Goal: Answer question/provide support

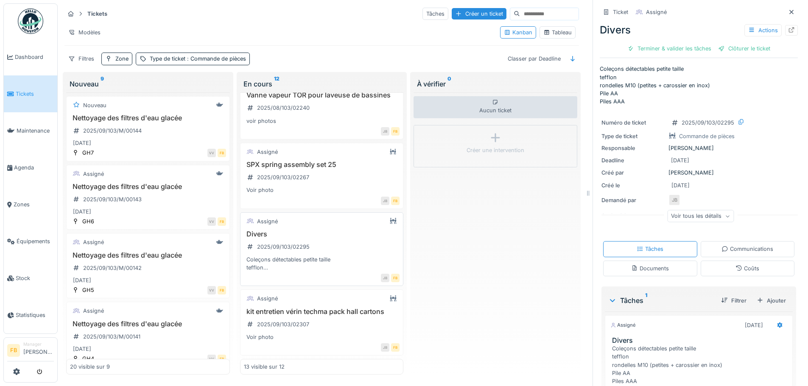
scroll to position [688, 0]
click at [337, 308] on h3 "kit entretien vérin techma pack hall cartons" at bounding box center [322, 312] width 156 height 8
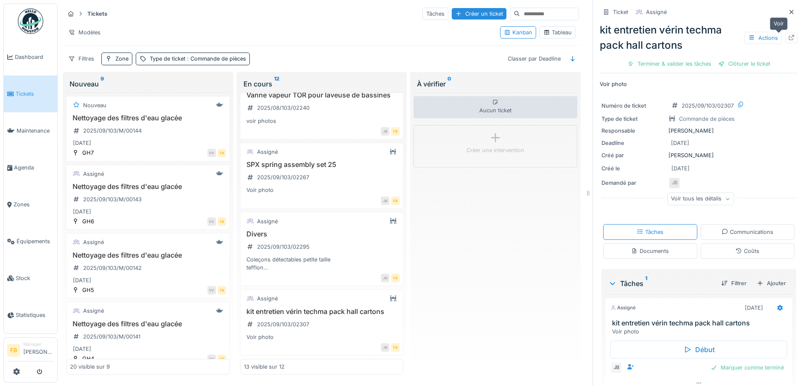
click at [788, 35] on icon at bounding box center [791, 38] width 7 height 6
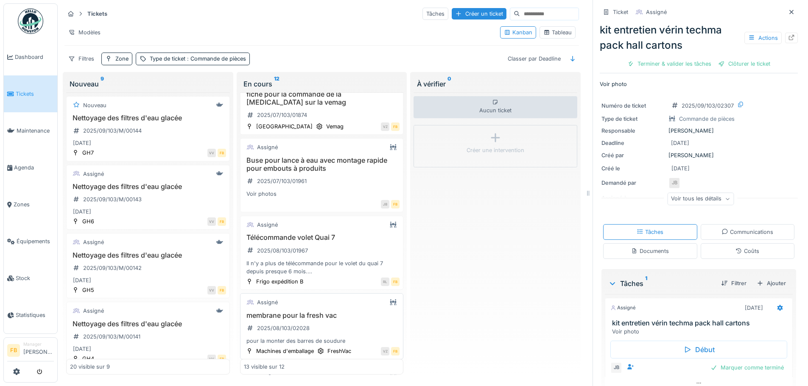
scroll to position [222, 0]
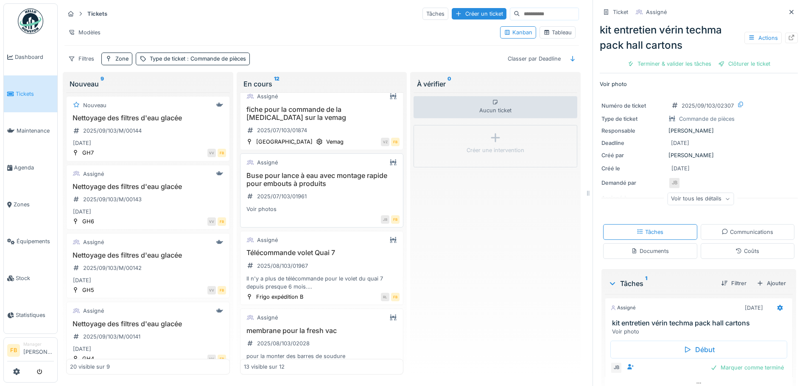
click at [322, 172] on h3 "Buse pour lance à eau avec montage rapide pour embouts à produits" at bounding box center [322, 180] width 156 height 16
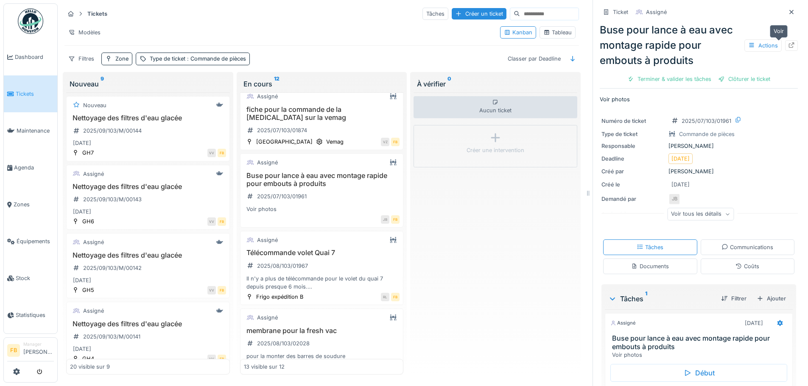
click at [788, 42] on icon at bounding box center [791, 45] width 7 height 6
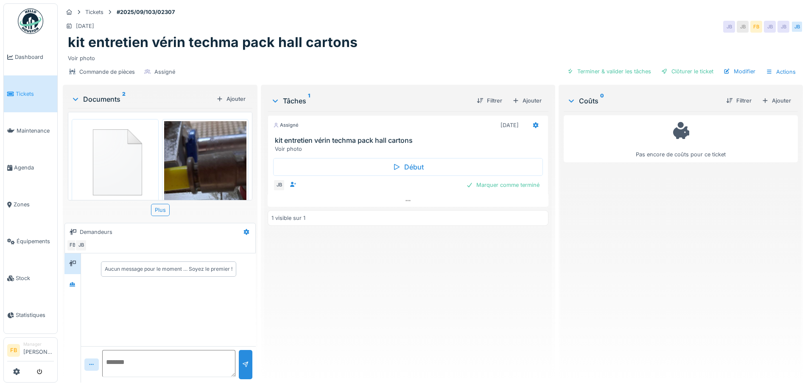
click at [199, 158] on img at bounding box center [205, 210] width 83 height 179
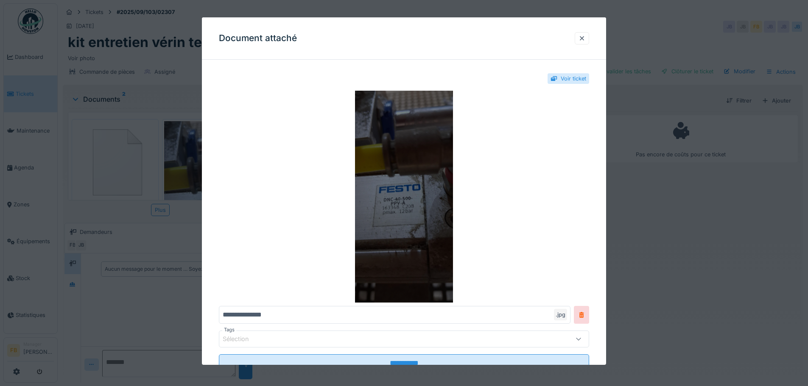
click at [405, 194] on img at bounding box center [404, 197] width 370 height 212
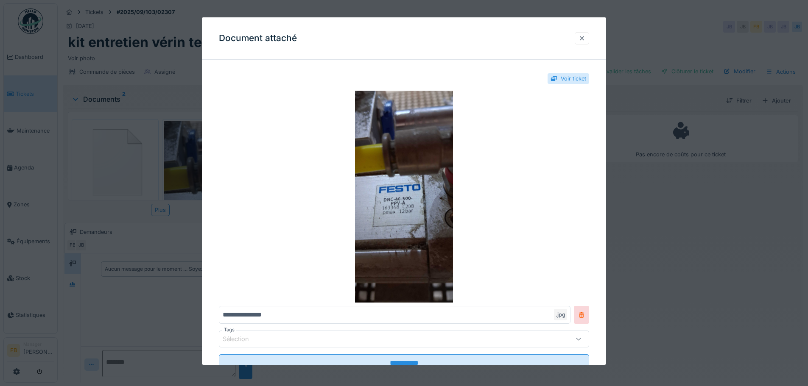
click at [584, 39] on div at bounding box center [581, 38] width 7 height 8
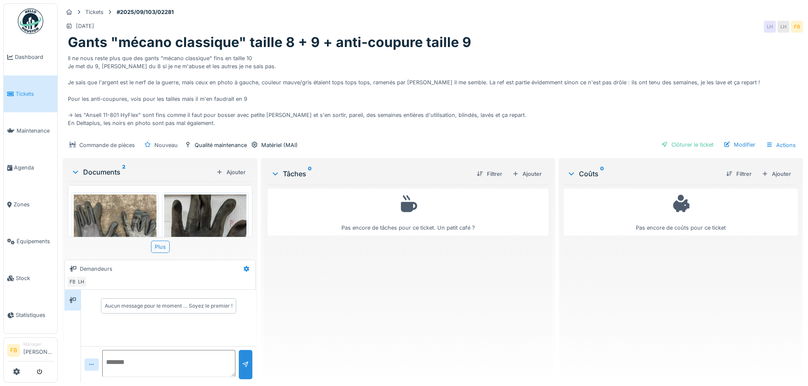
scroll to position [79, 0]
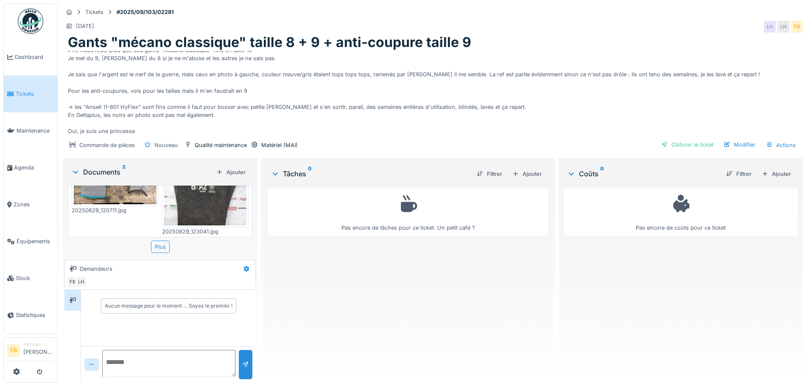
click at [146, 356] on textarea at bounding box center [168, 363] width 133 height 27
click at [155, 356] on textarea "**********" at bounding box center [168, 363] width 133 height 27
type textarea "**********"
click at [243, 361] on div at bounding box center [245, 365] width 7 height 8
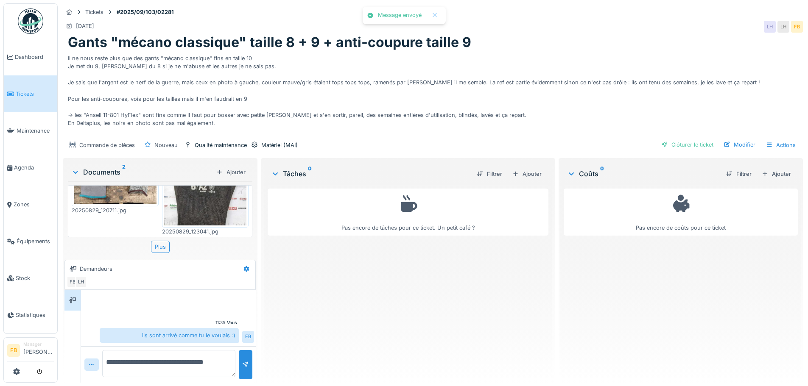
scroll to position [8, 0]
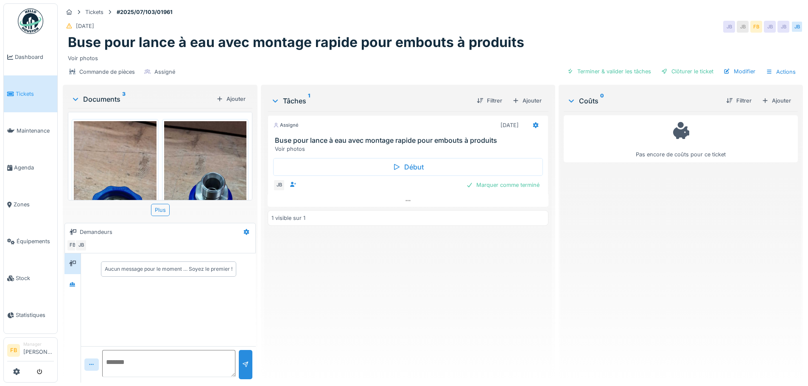
click at [114, 153] on img at bounding box center [115, 210] width 83 height 179
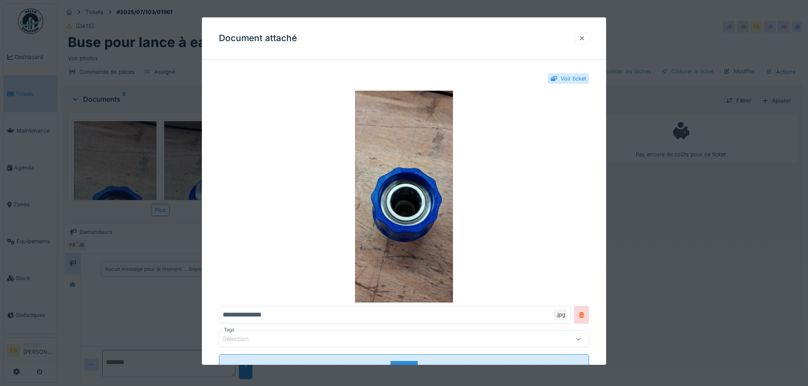
click at [585, 37] on div at bounding box center [581, 38] width 7 height 8
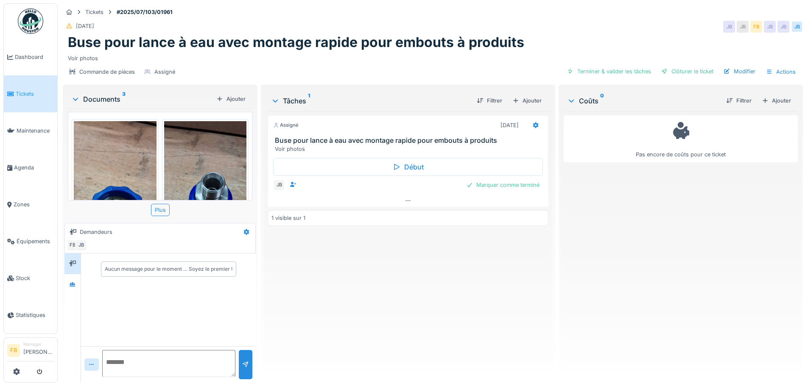
click at [196, 157] on img at bounding box center [205, 210] width 83 height 179
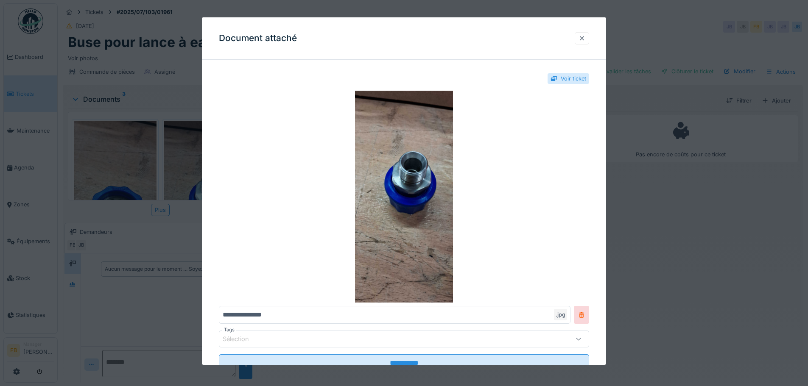
click at [585, 37] on div at bounding box center [581, 38] width 7 height 8
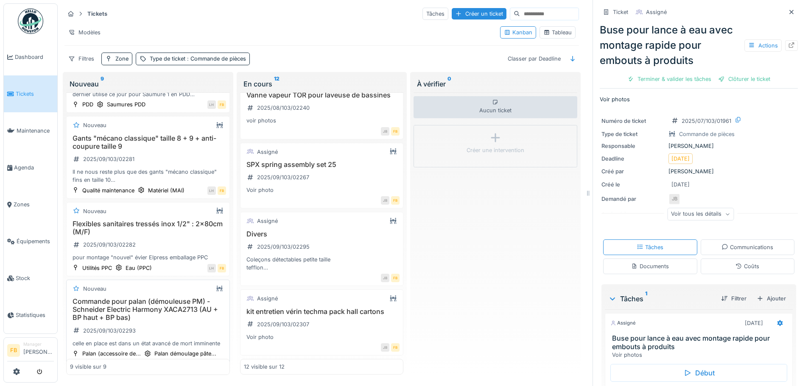
scroll to position [375, 0]
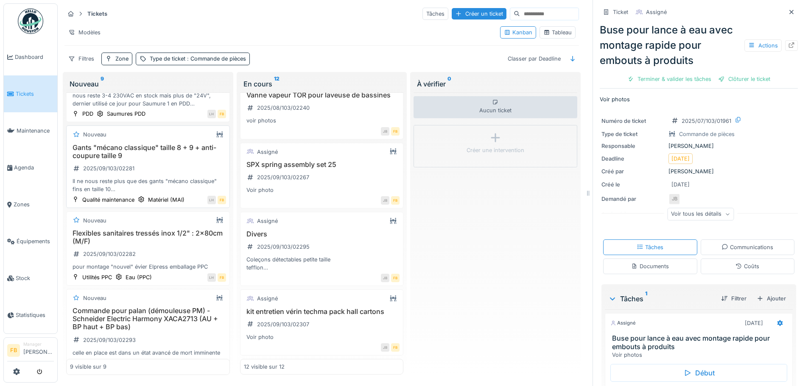
click at [157, 151] on h3 "Gants "mécano classique" taille 8 + 9 + anti-coupure taille 9" at bounding box center [148, 152] width 156 height 16
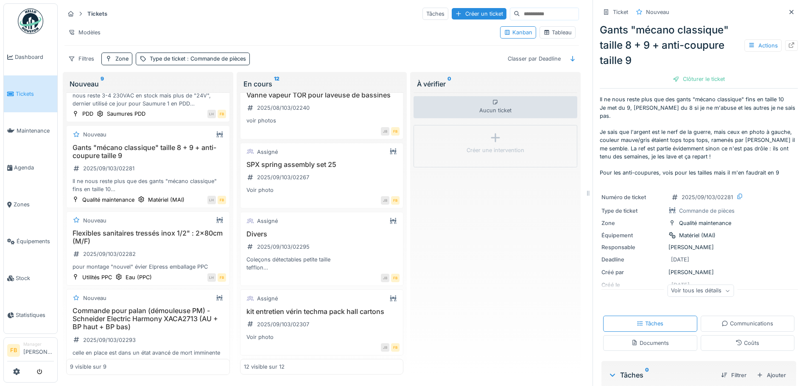
click at [701, 73] on div "Clôturer le ticket" at bounding box center [698, 78] width 59 height 11
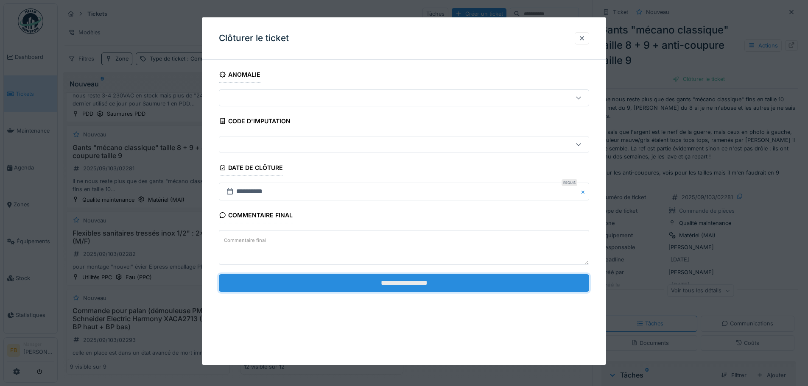
click at [360, 282] on input "**********" at bounding box center [404, 283] width 370 height 18
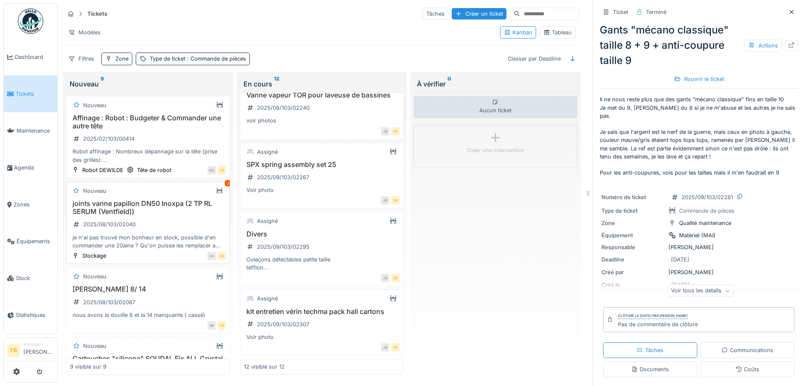
click at [148, 211] on div "joints vanne papillon DN50 Inoxpa (2 TP RL SERUM (Ventfield)) 2025/08/103/02040…" at bounding box center [148, 225] width 156 height 50
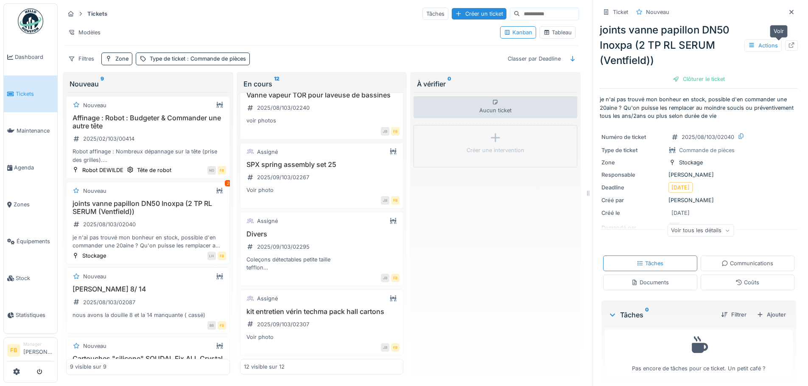
click at [788, 42] on icon at bounding box center [791, 45] width 7 height 6
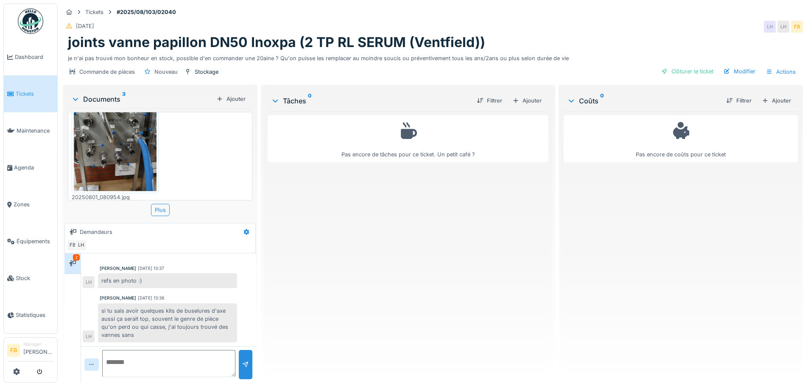
scroll to position [6, 0]
